Goal: Transaction & Acquisition: Purchase product/service

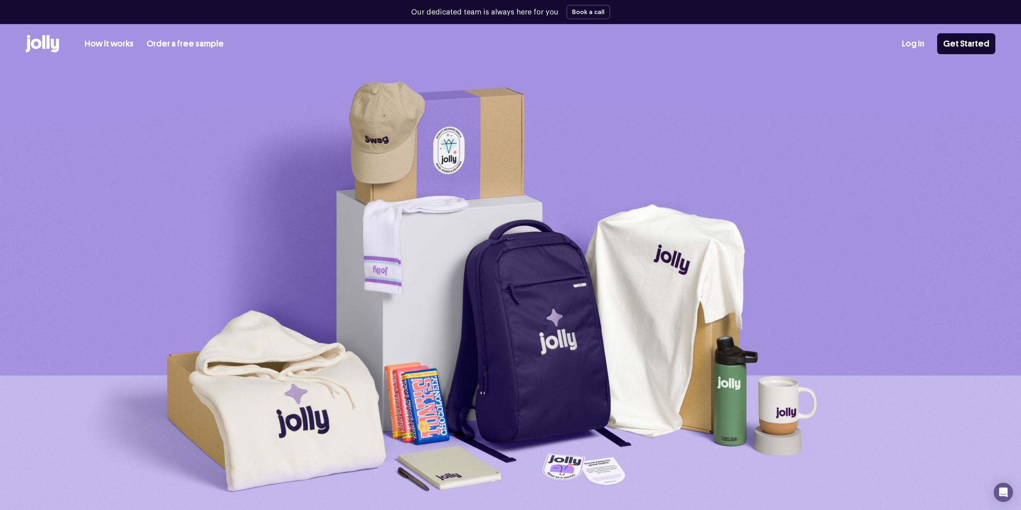
click at [340, 190] on img at bounding box center [510, 305] width 1021 height 483
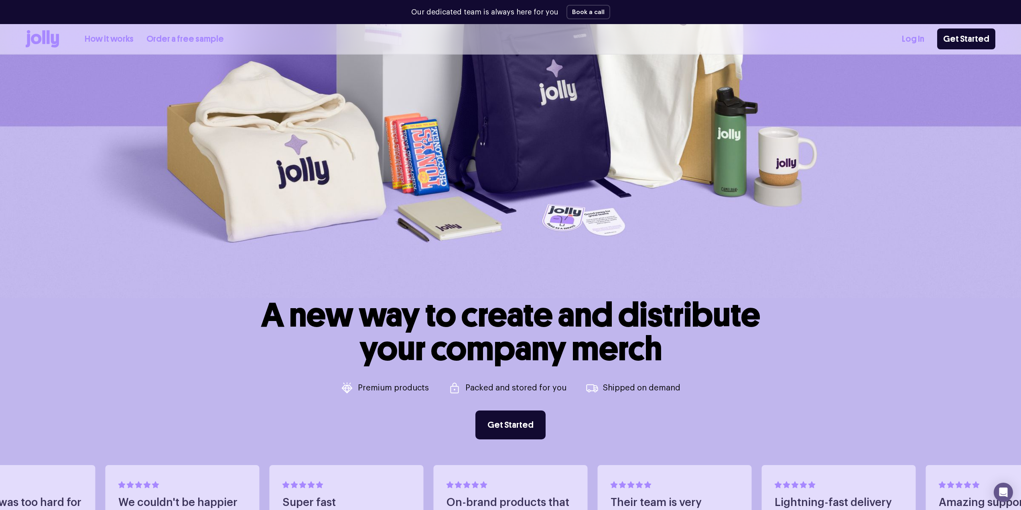
scroll to position [321, 0]
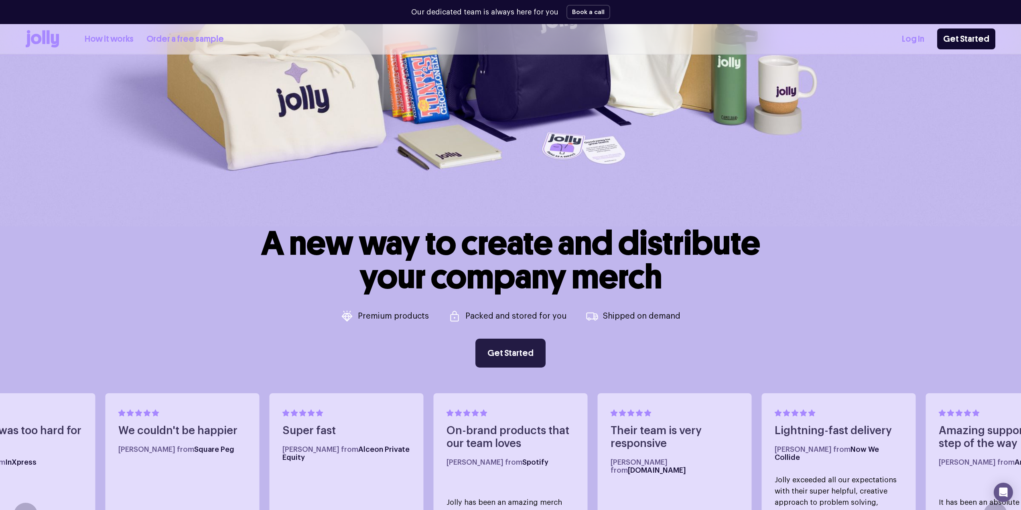
click at [514, 352] on link "Get Started" at bounding box center [510, 353] width 70 height 29
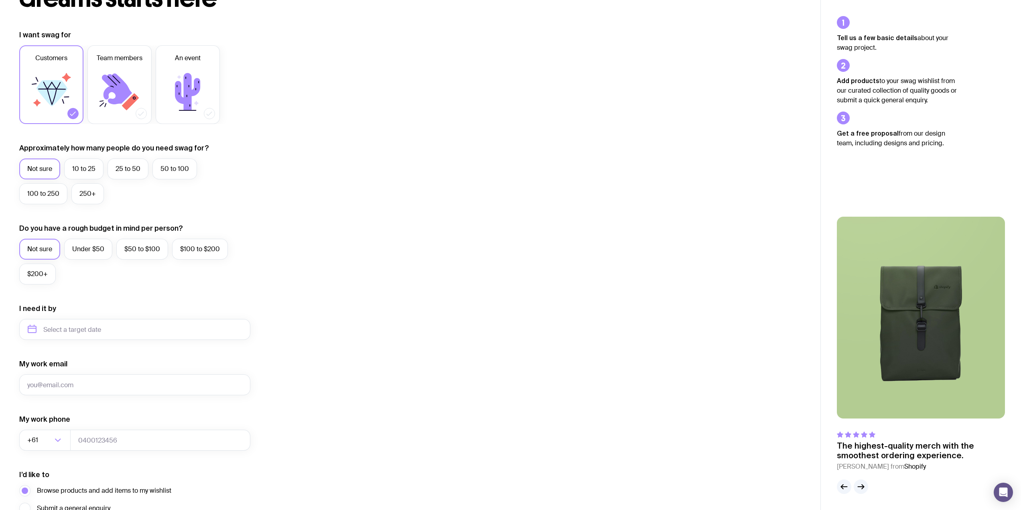
scroll to position [172, 0]
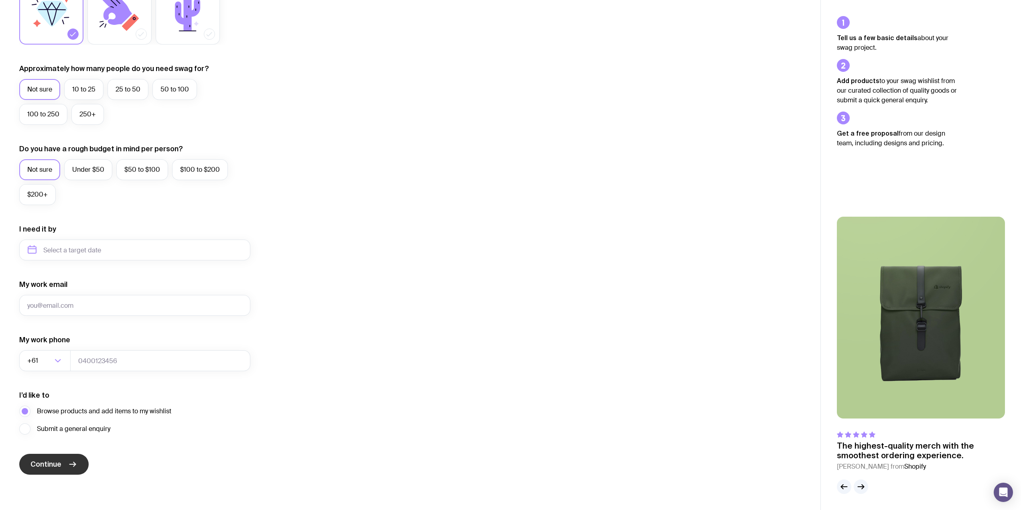
click at [49, 471] on button "Continue" at bounding box center [53, 464] width 69 height 21
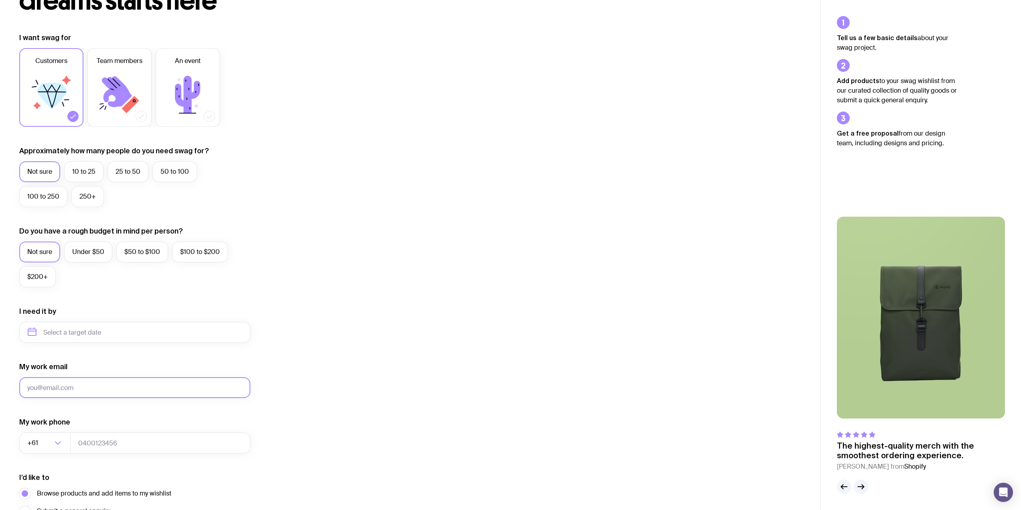
scroll to position [0, 0]
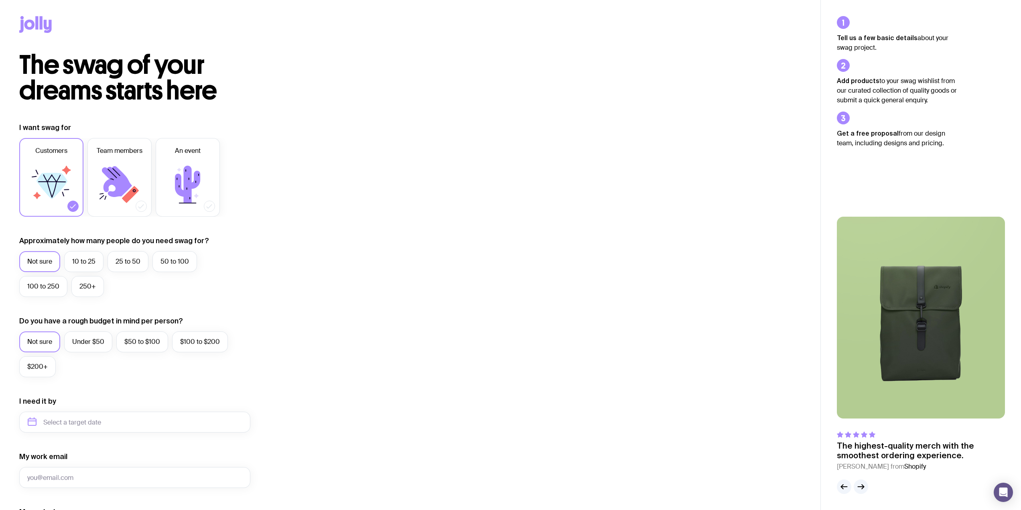
click at [36, 24] on icon at bounding box center [36, 22] width 3 height 13
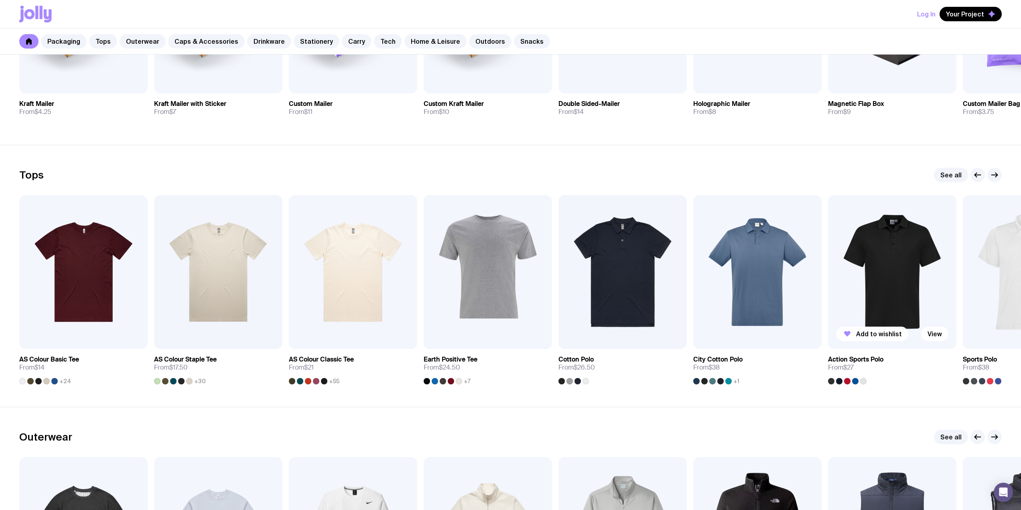
scroll to position [321, 0]
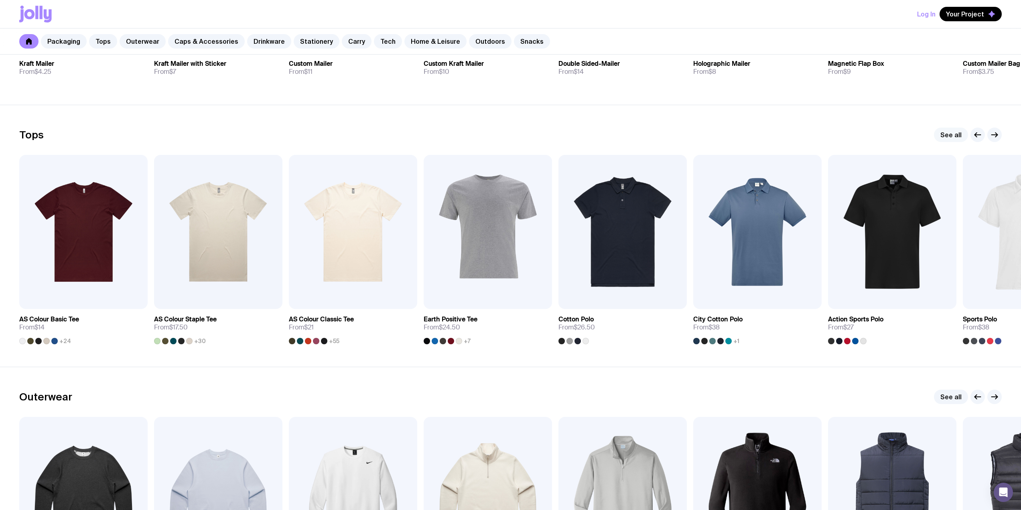
click at [951, 134] on link "See all" at bounding box center [951, 135] width 34 height 14
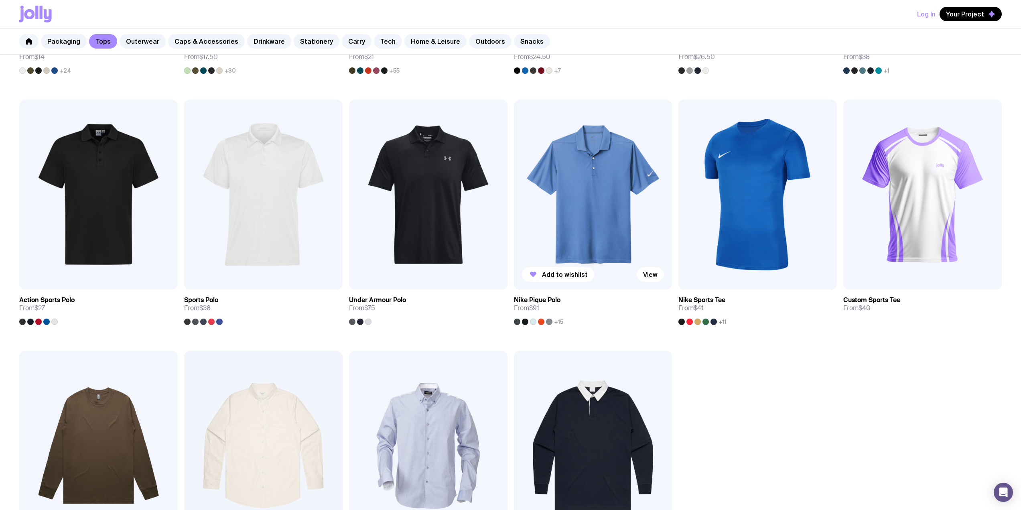
scroll to position [361, 0]
click at [563, 221] on img at bounding box center [593, 194] width 158 height 190
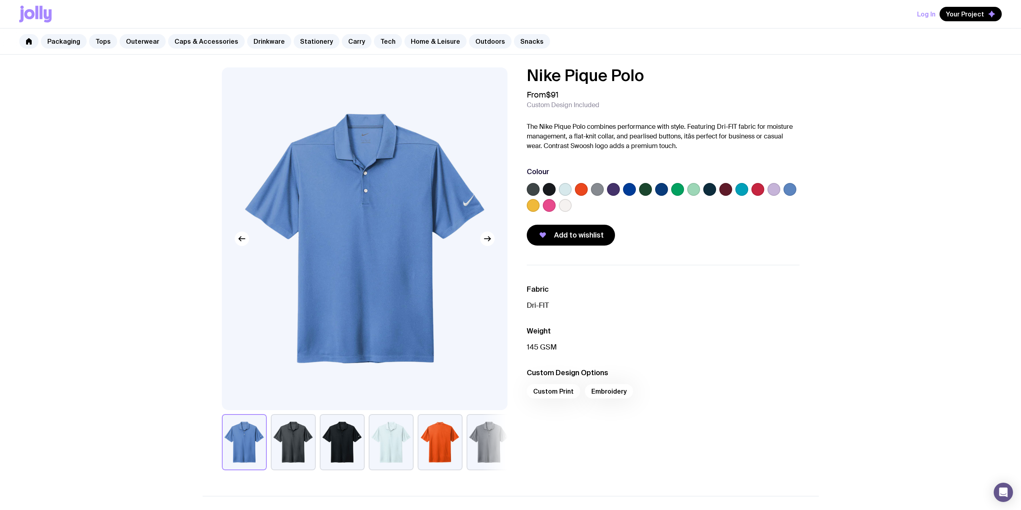
click at [708, 190] on label at bounding box center [709, 189] width 13 height 13
click at [0, 0] on input "radio" at bounding box center [0, 0] width 0 height 0
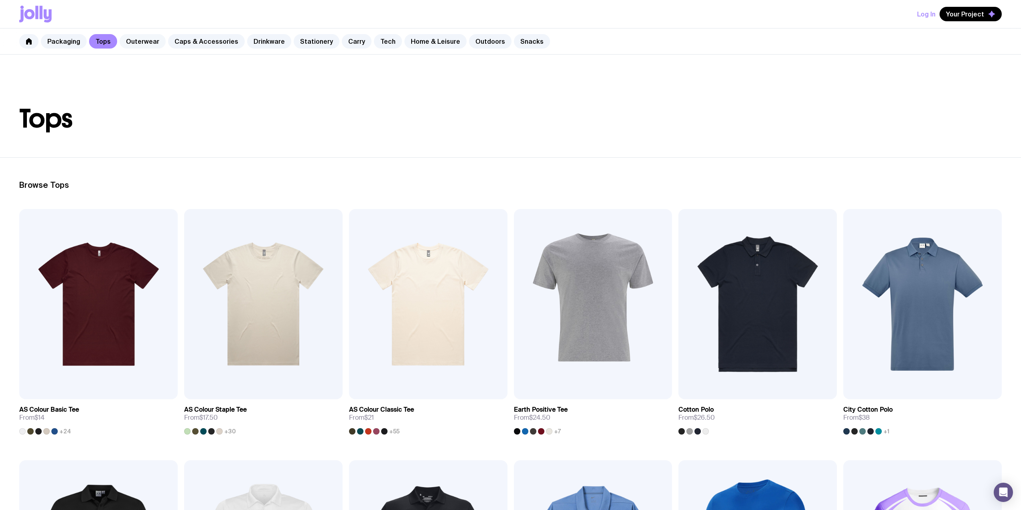
click at [127, 41] on link "Outerwear" at bounding box center [143, 41] width 46 height 14
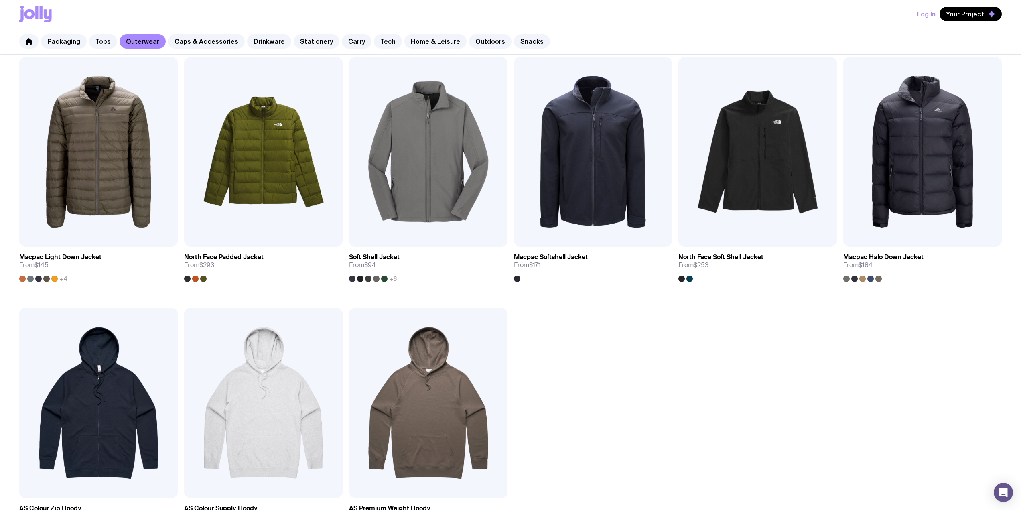
scroll to position [722, 0]
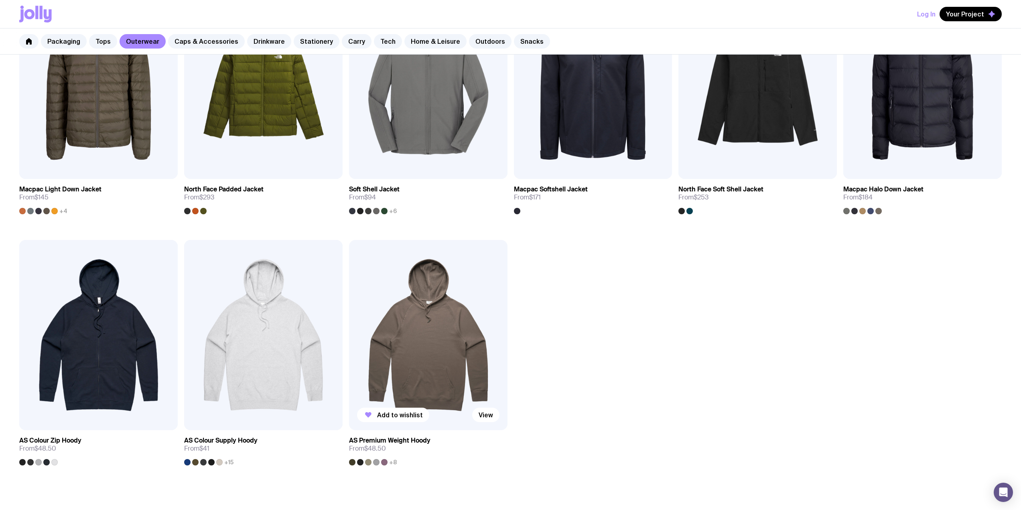
click at [444, 338] on img at bounding box center [428, 335] width 158 height 190
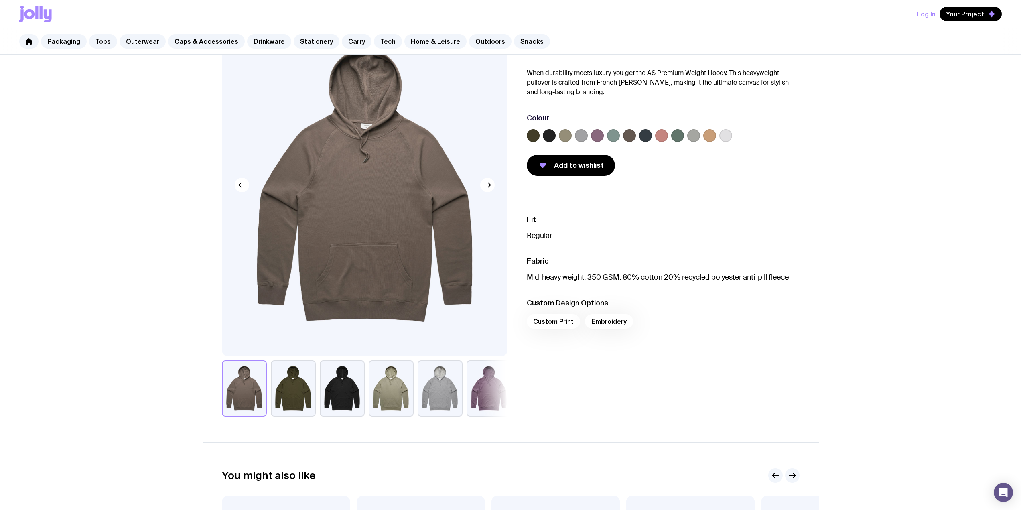
scroll to position [40, 0]
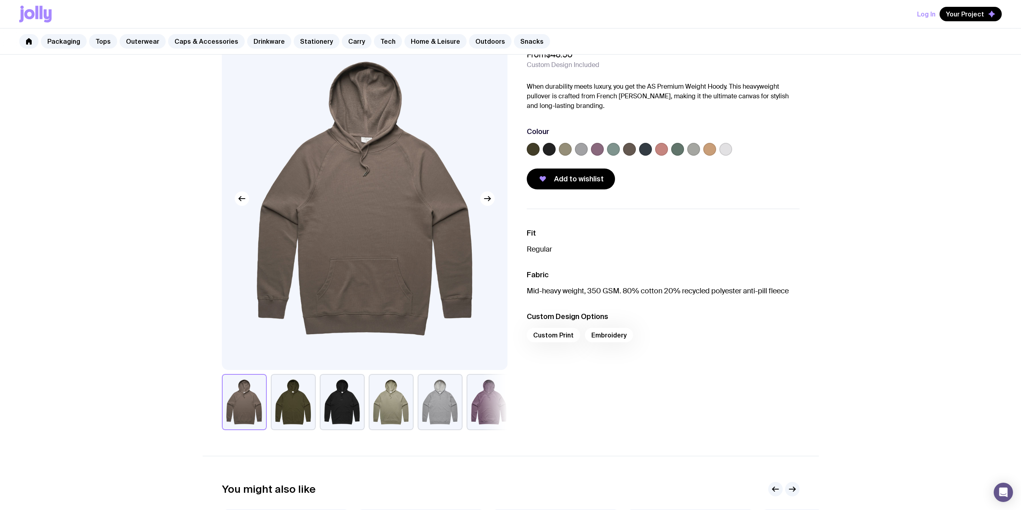
click at [708, 149] on label at bounding box center [709, 149] width 13 height 13
click at [0, 0] on input "radio" at bounding box center [0, 0] width 0 height 0
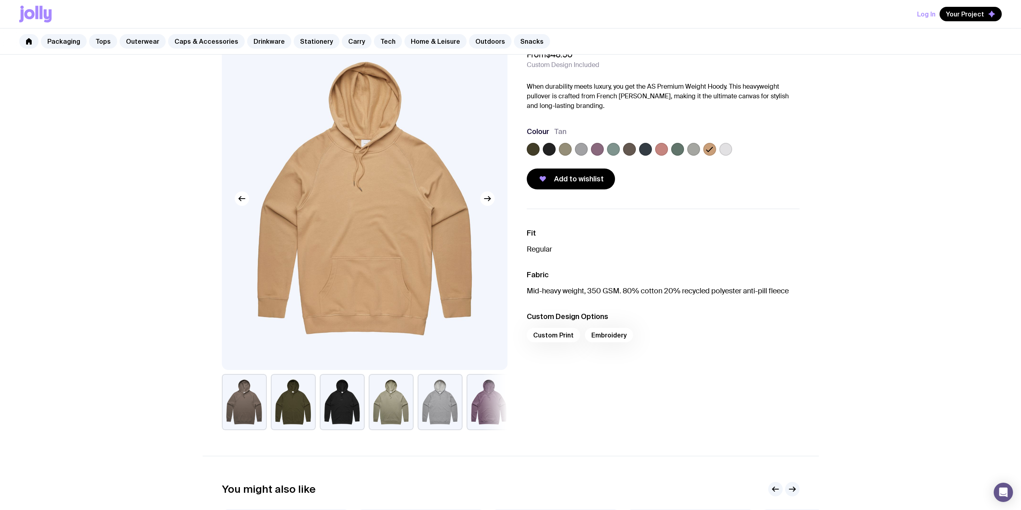
scroll to position [0, 0]
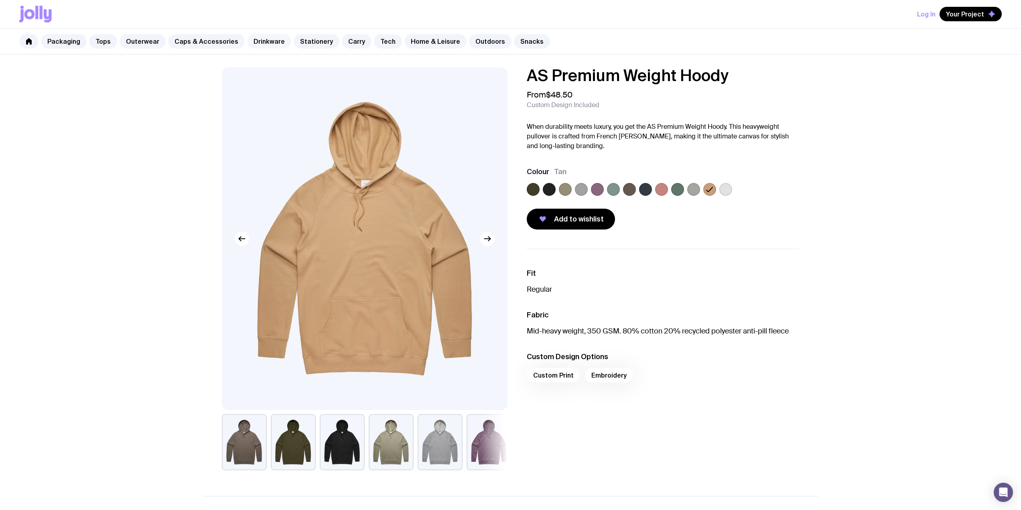
click at [264, 41] on link "Drinkware" at bounding box center [269, 41] width 44 height 14
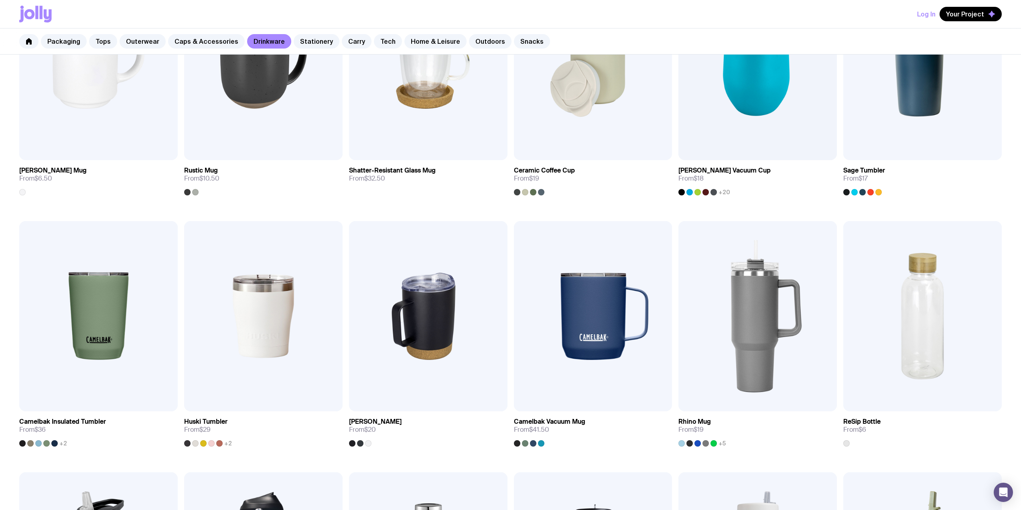
scroll to position [241, 0]
